Goal: Download file/media

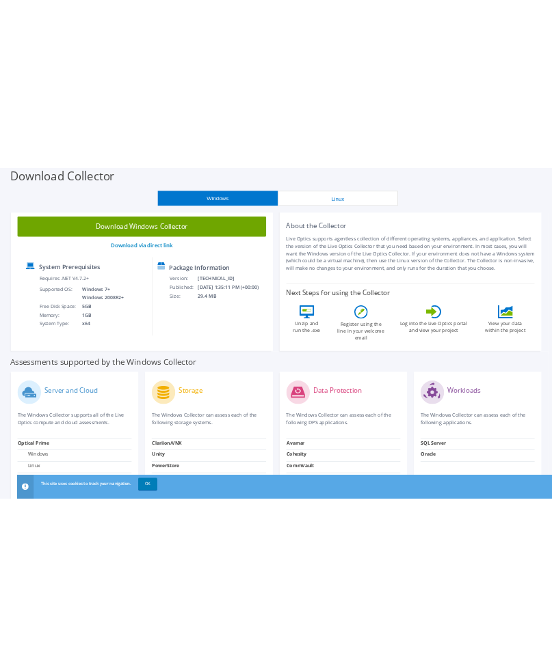
scroll to position [57, 0]
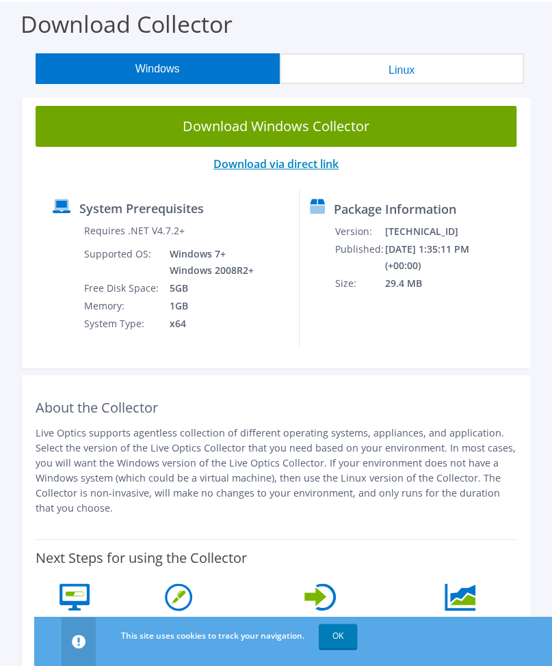
click at [246, 163] on link "Download via direct link" at bounding box center [275, 164] width 125 height 15
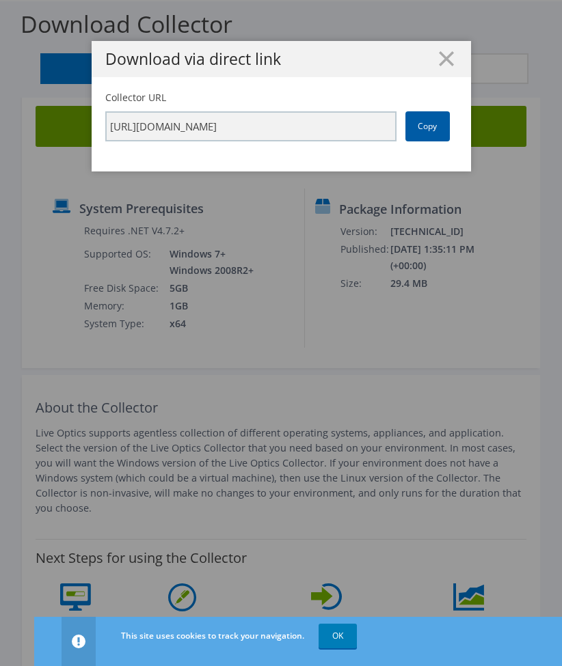
click at [413, 131] on link "Copy" at bounding box center [427, 126] width 44 height 30
click at [414, 126] on link "Copy" at bounding box center [427, 126] width 44 height 30
click at [416, 398] on div "Download via direct link Collector URL https://app.liveoptics.com/collector/dir…" at bounding box center [281, 333] width 562 height 584
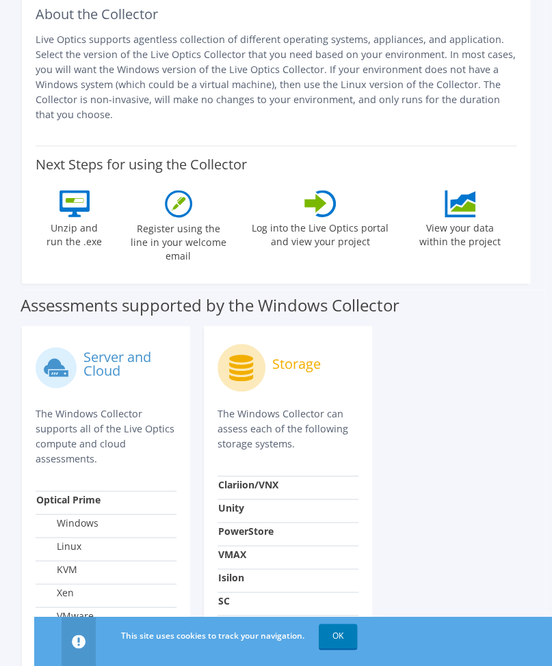
scroll to position [453, 0]
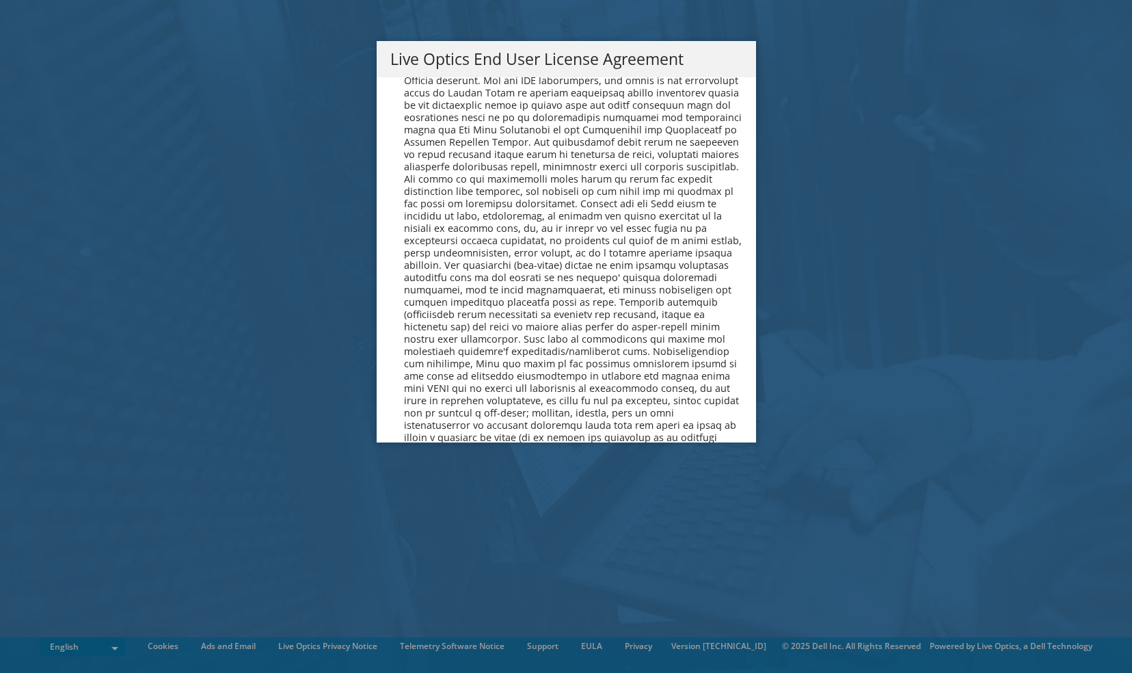
scroll to position [5169, 0]
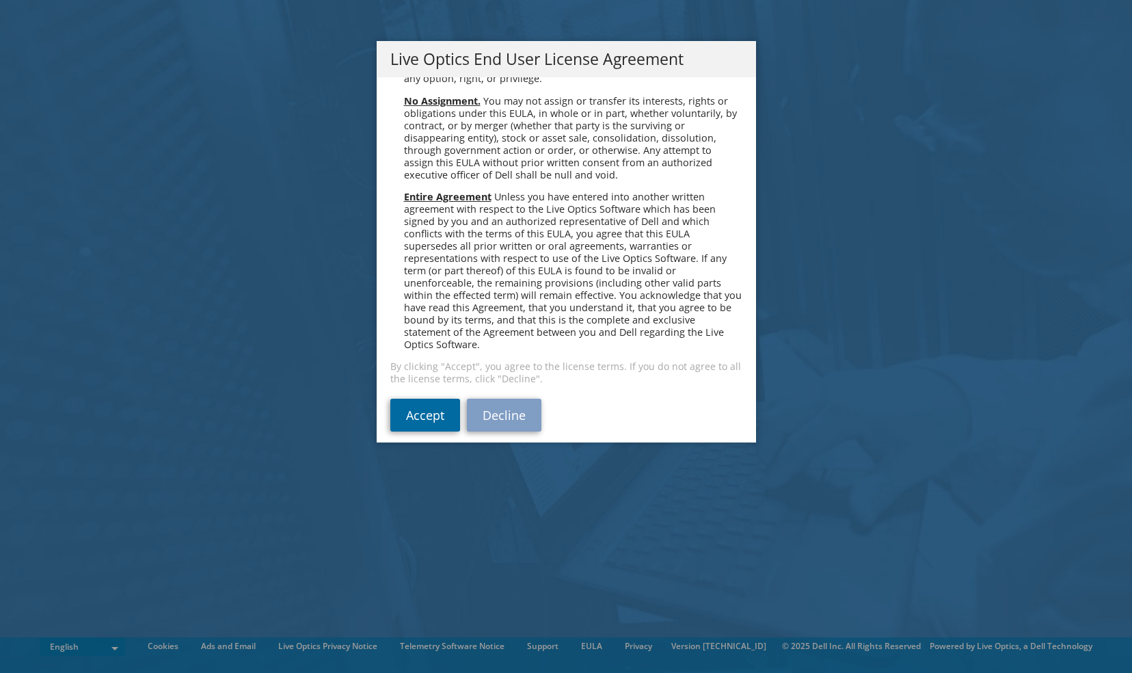
click at [418, 399] on link "Accept" at bounding box center [425, 415] width 70 height 33
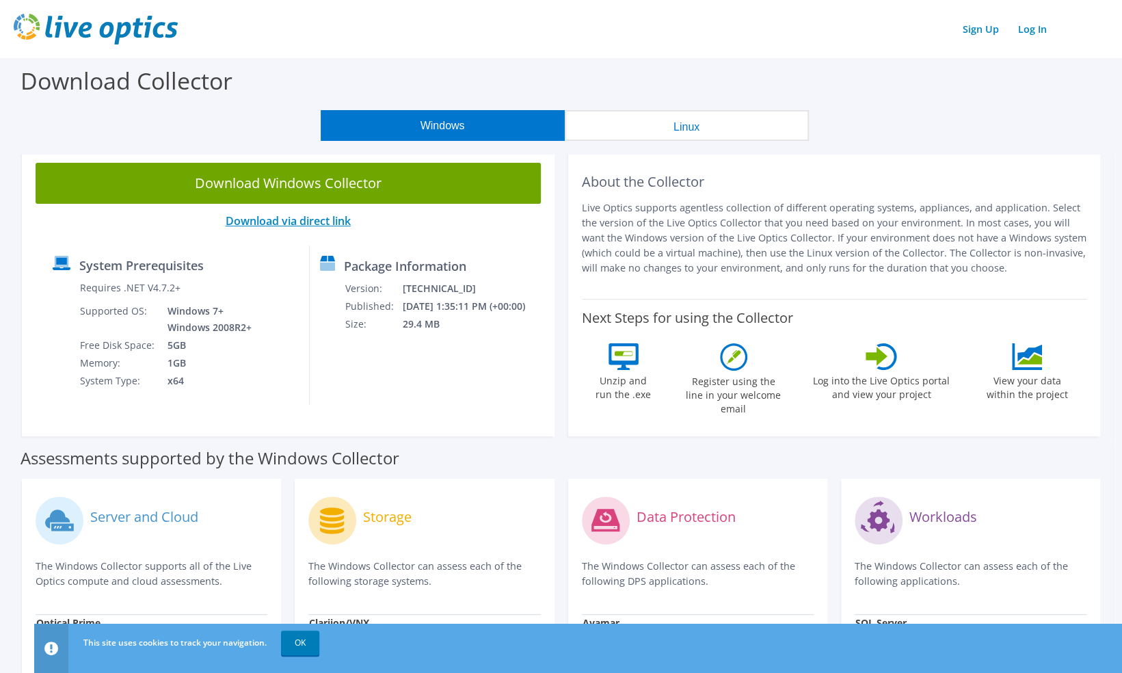
click at [269, 223] on link "Download via direct link" at bounding box center [288, 220] width 125 height 15
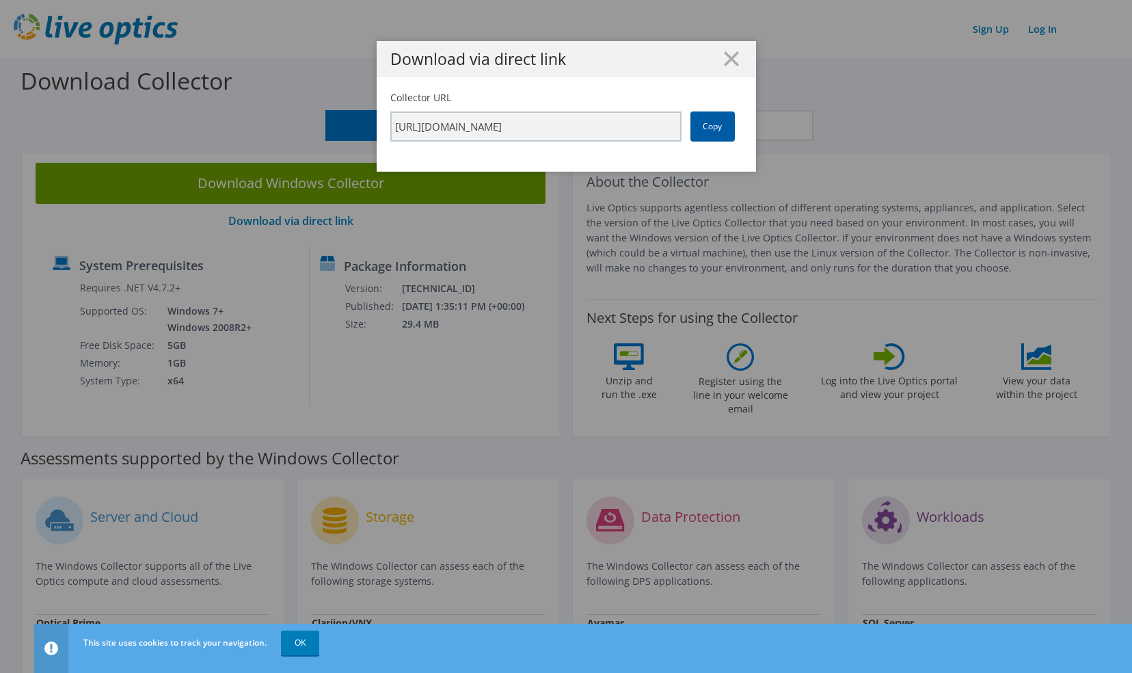
click at [714, 120] on link "Copy" at bounding box center [712, 126] width 44 height 30
